Goal: Information Seeking & Learning: Learn about a topic

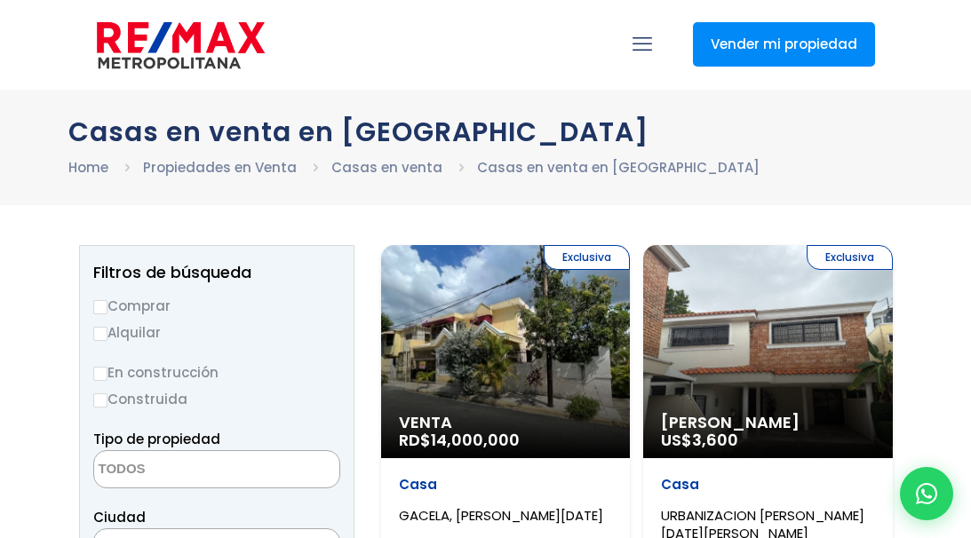
select select
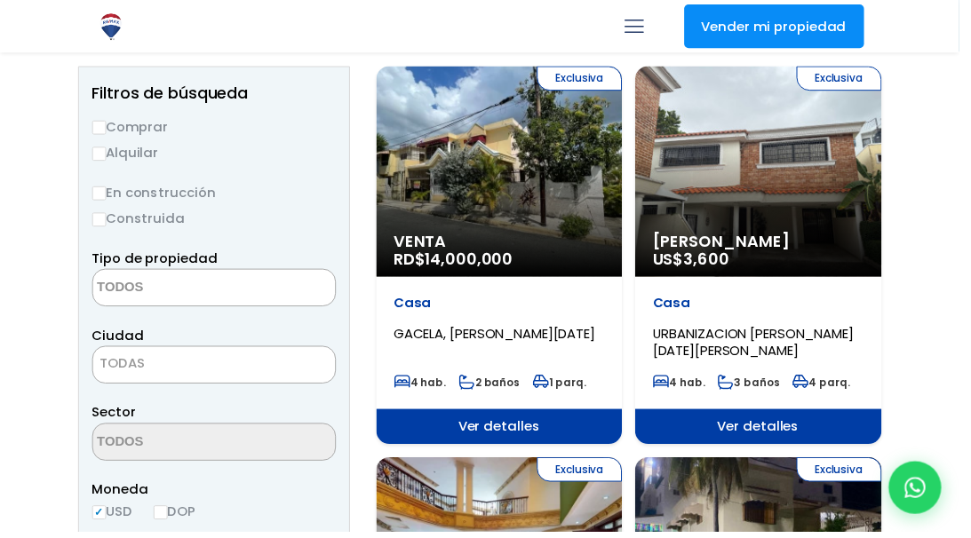
scroll to position [195, 0]
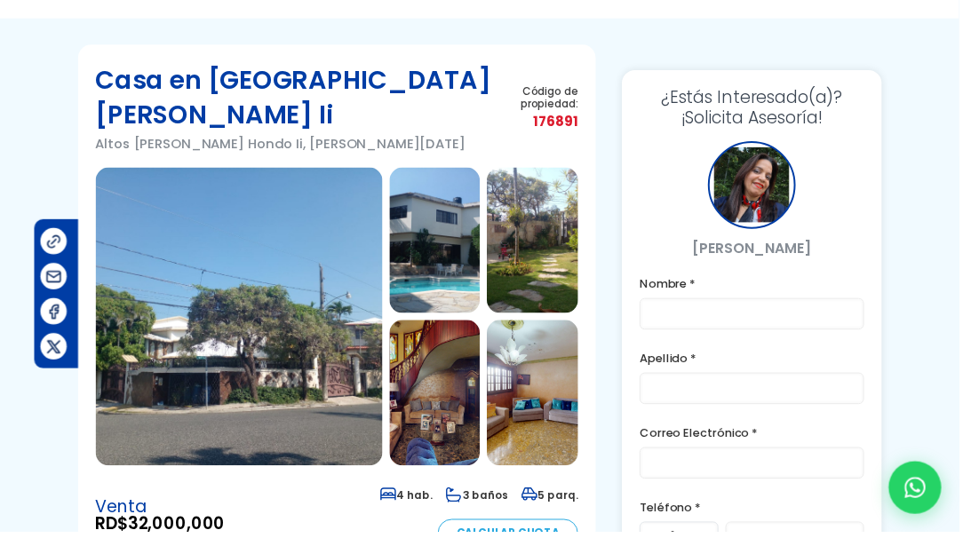
scroll to position [36, 53]
